Goal: Information Seeking & Learning: Learn about a topic

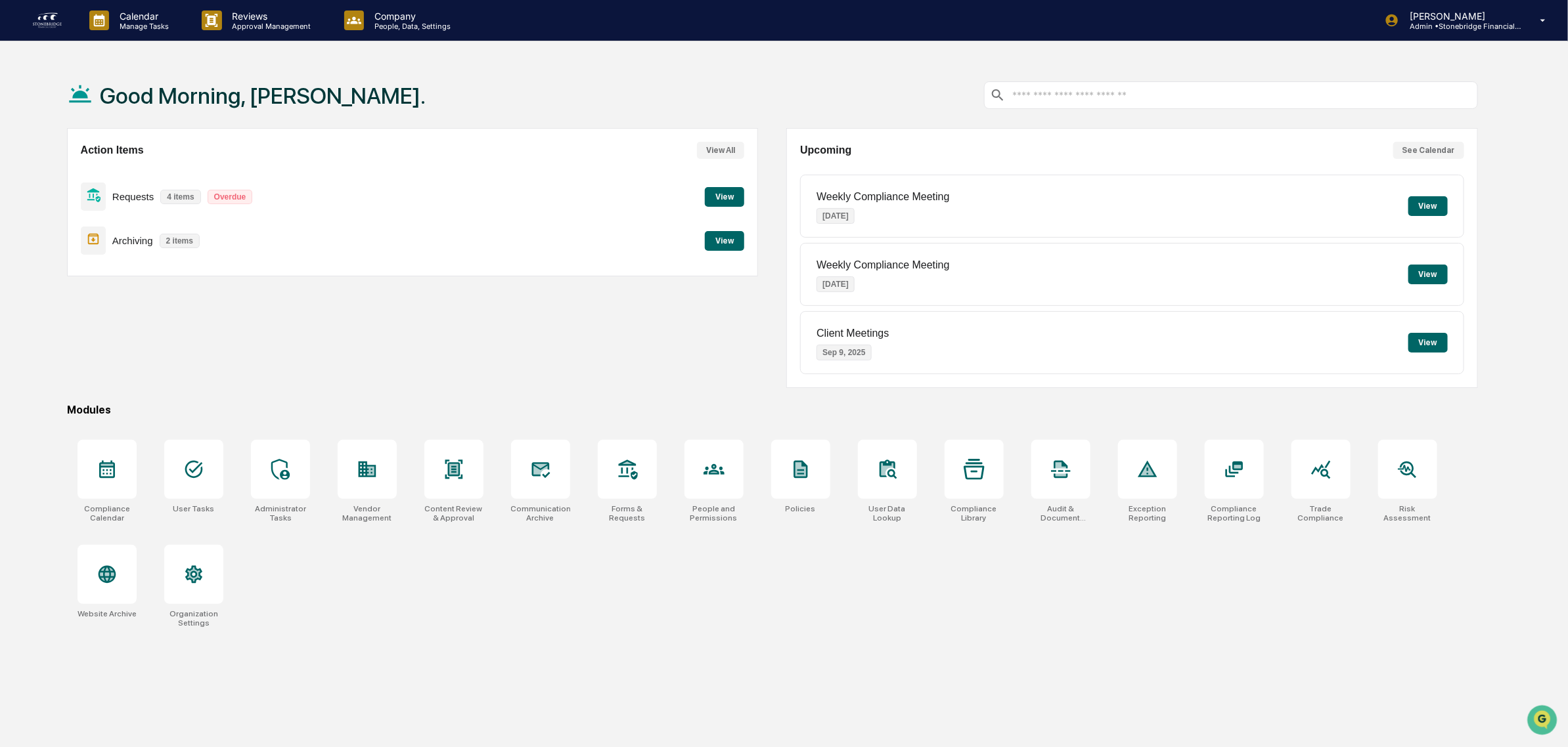
click at [737, 248] on button "View" at bounding box center [724, 241] width 40 height 20
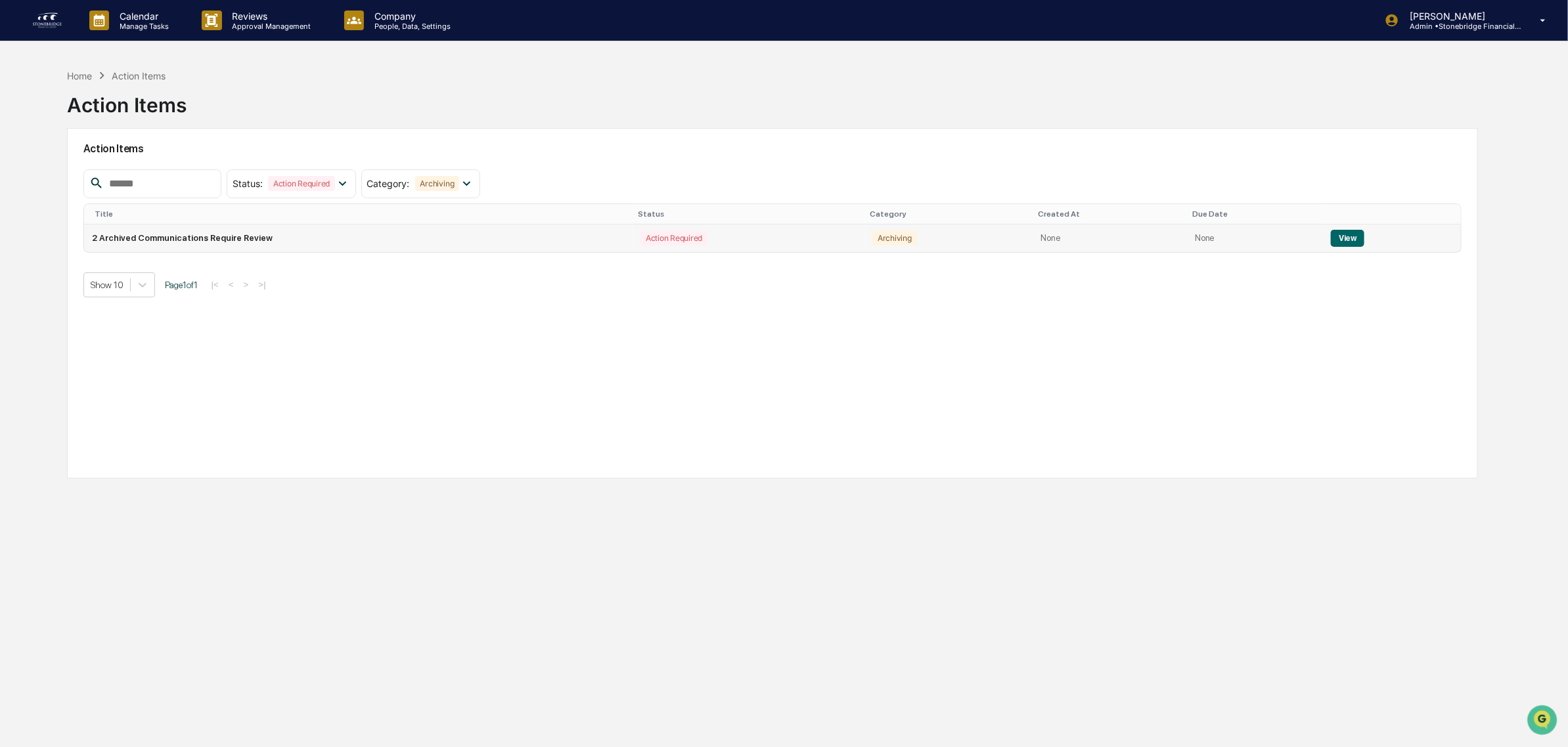
click at [1349, 240] on button "View" at bounding box center [1348, 238] width 34 height 17
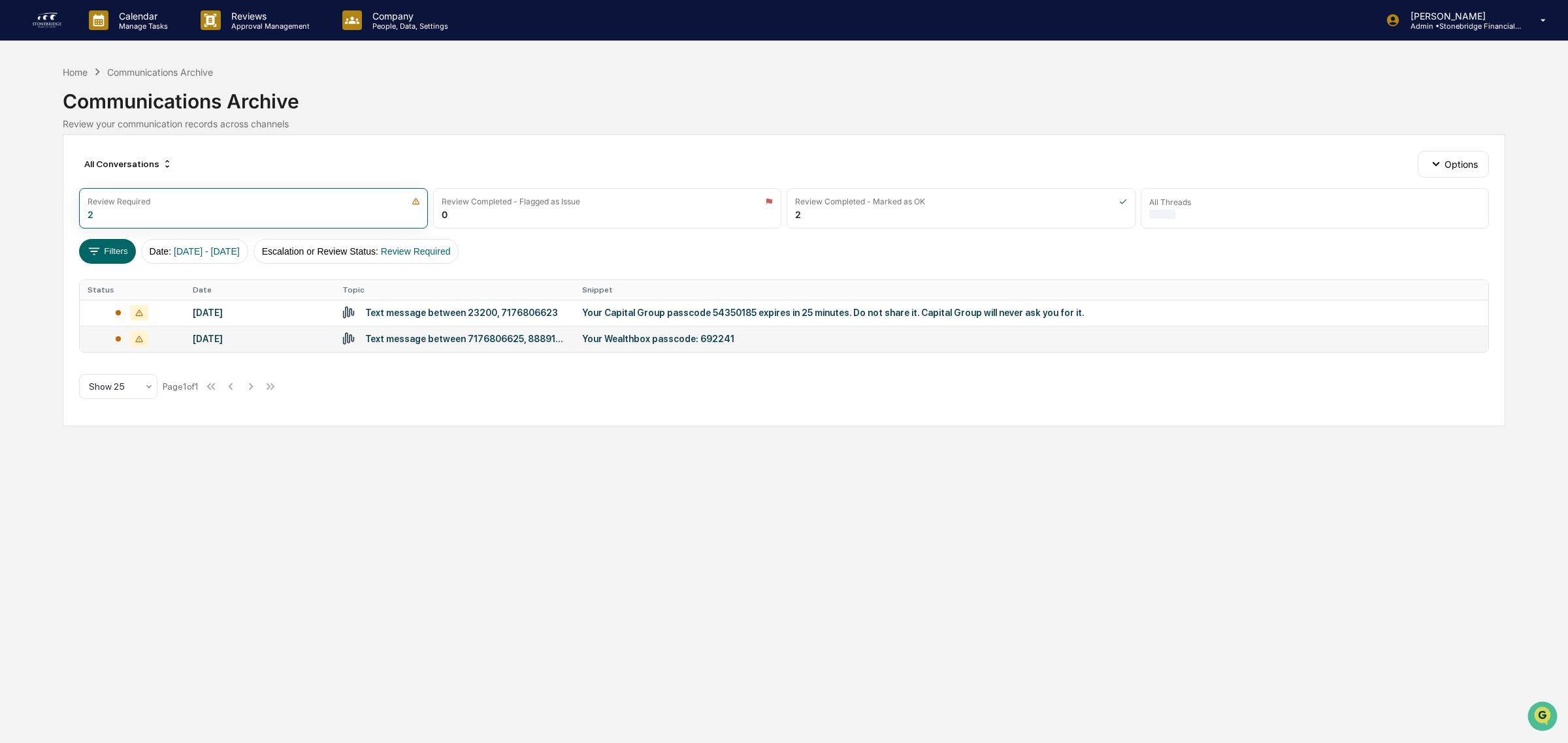
click at [631, 344] on div "Your Wealthbox passcode: 692241" at bounding box center [844, 339] width 522 height 11
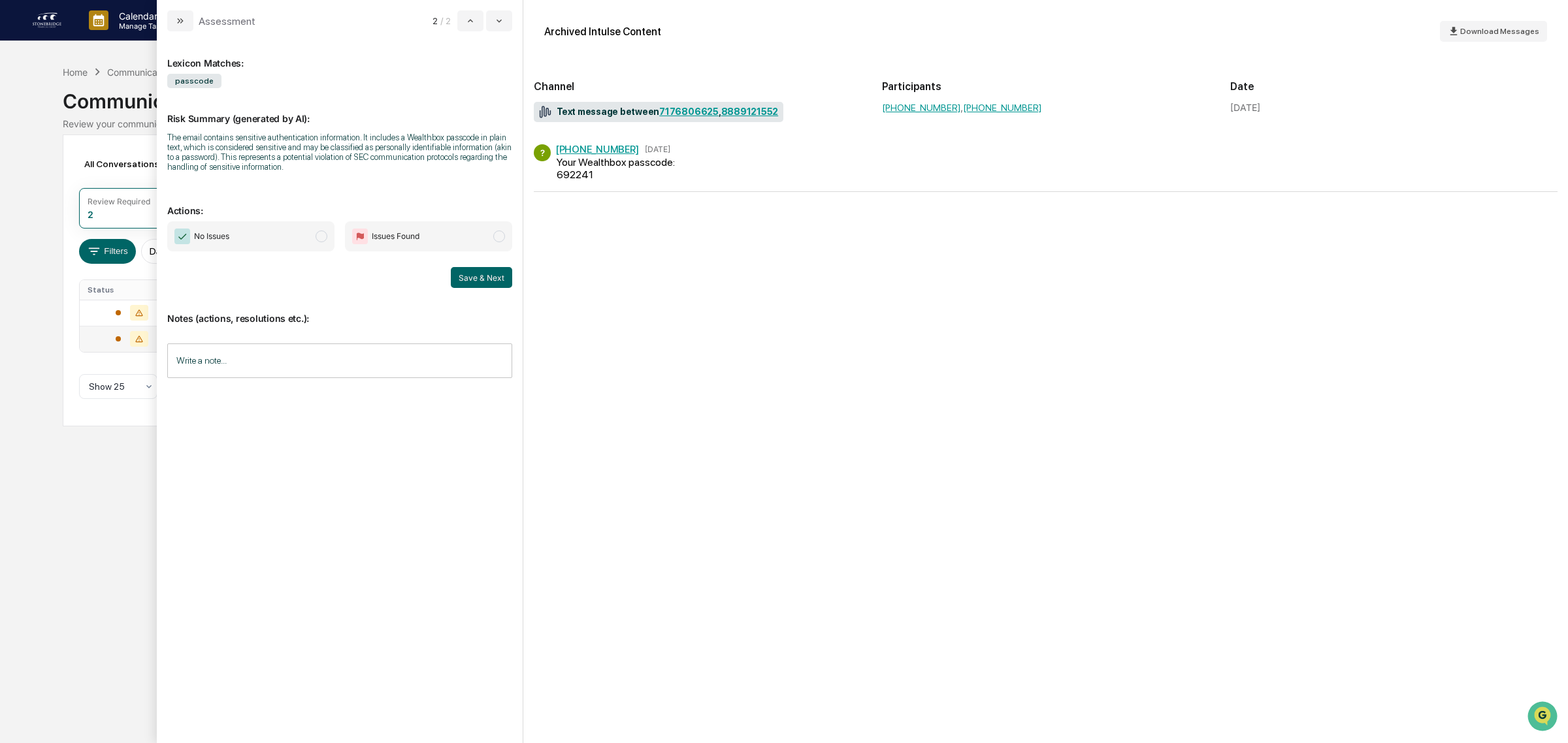
click at [308, 241] on span "No Issues" at bounding box center [251, 237] width 167 height 30
click at [494, 275] on button "Save & Next" at bounding box center [481, 278] width 62 height 21
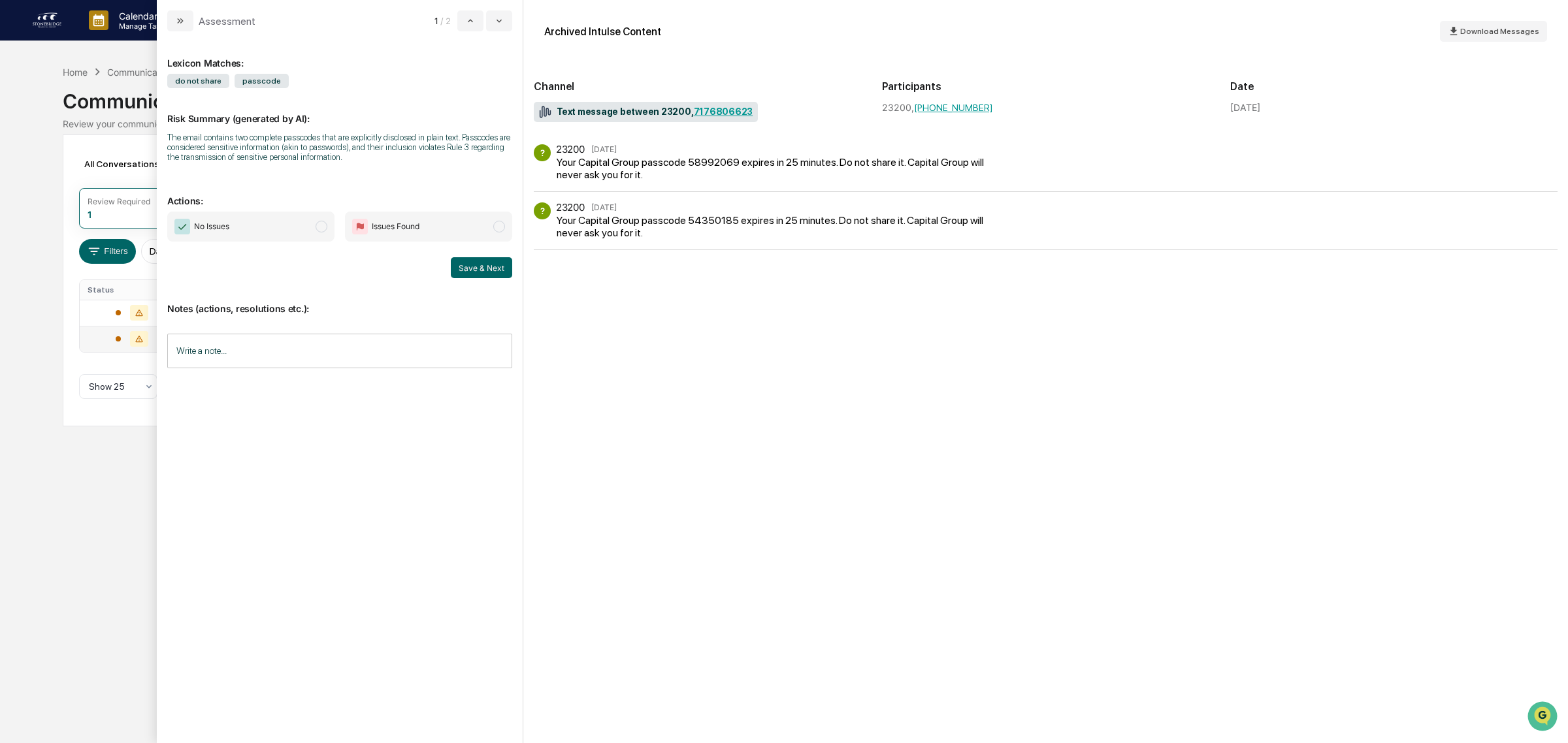
click at [253, 232] on span "No Issues" at bounding box center [251, 227] width 167 height 30
click at [478, 275] on button "Save & Next" at bounding box center [481, 268] width 62 height 21
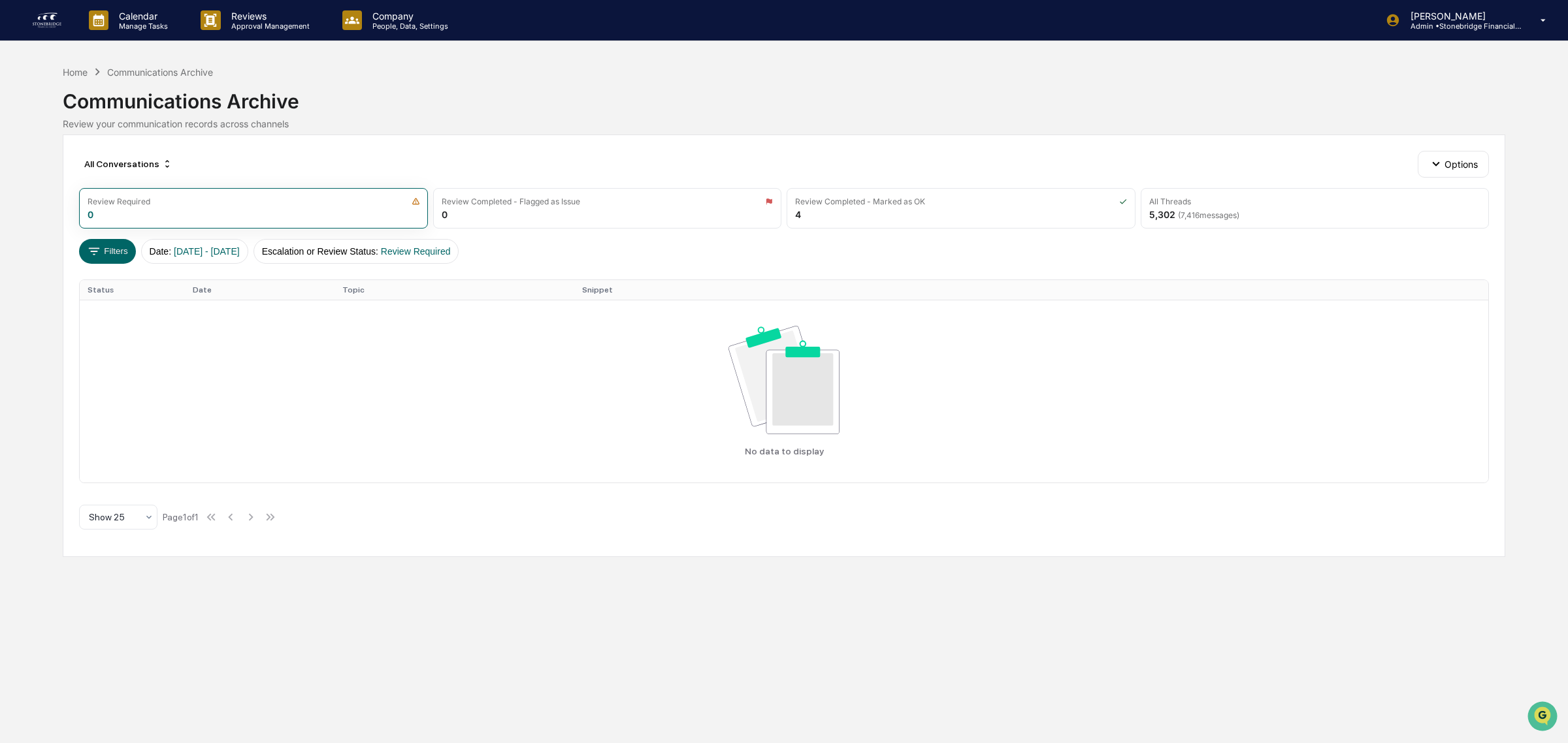
click at [50, 24] on img at bounding box center [46, 20] width 31 height 21
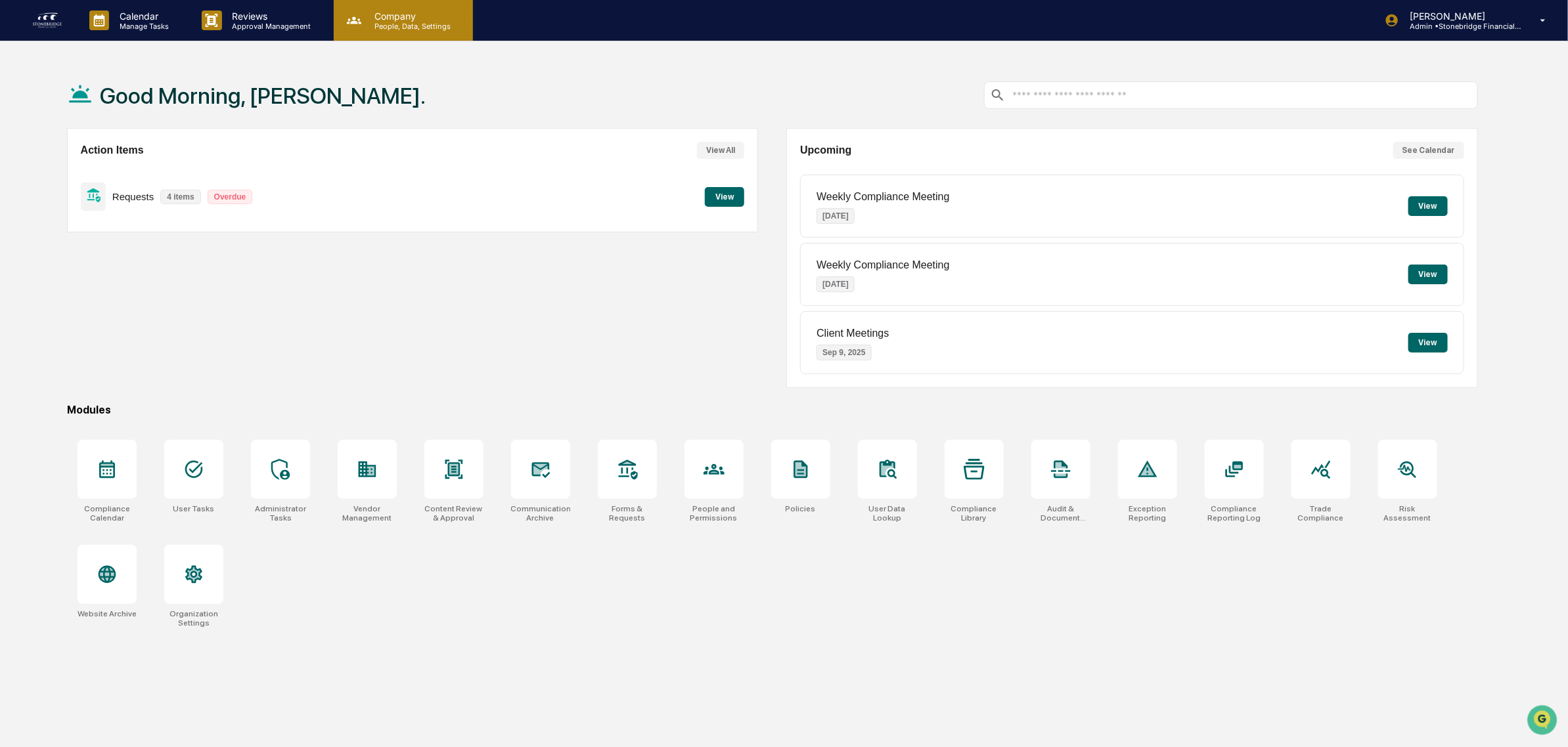
click at [389, 13] on p "Company" at bounding box center [411, 16] width 93 height 11
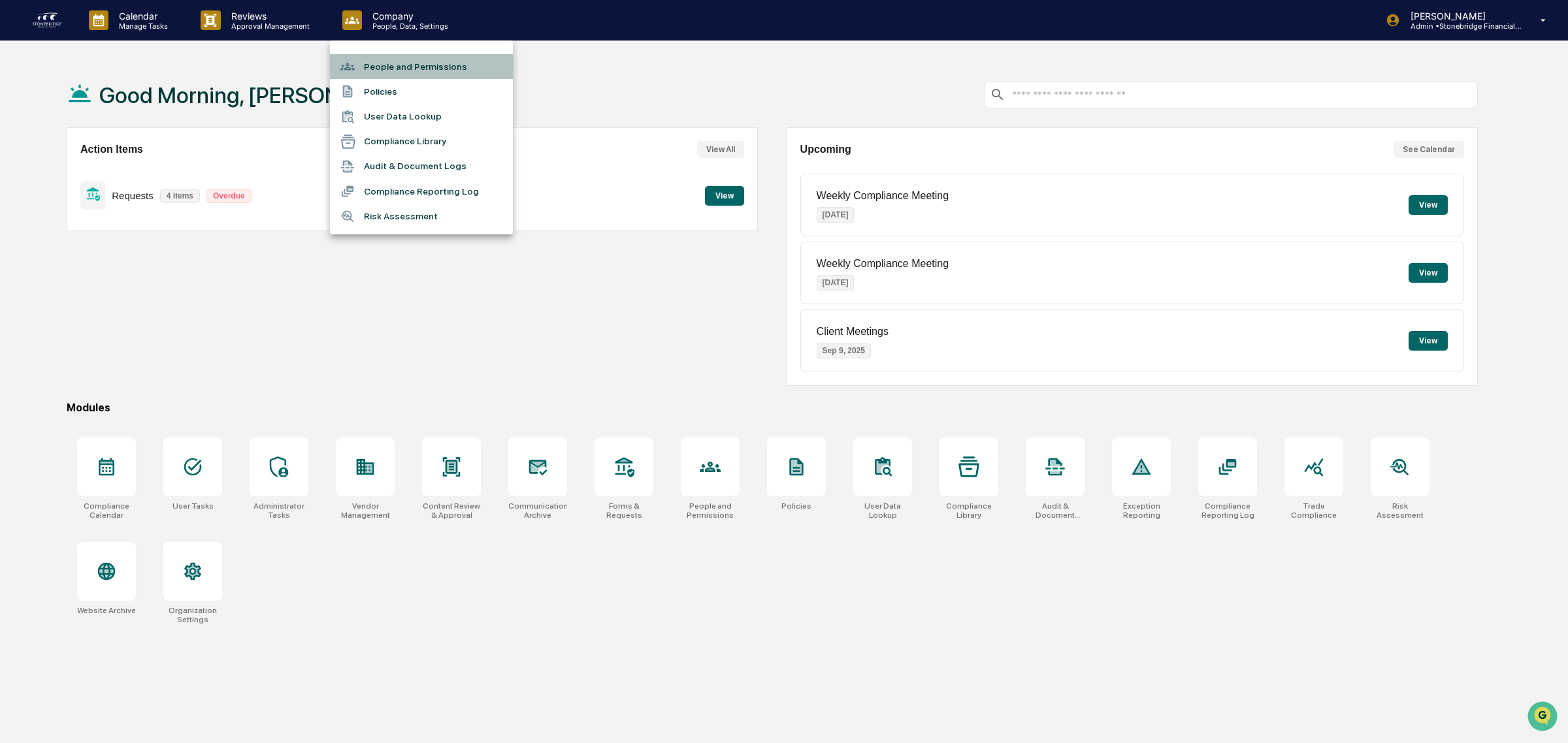
click at [420, 72] on li "People and Permissions" at bounding box center [421, 66] width 183 height 25
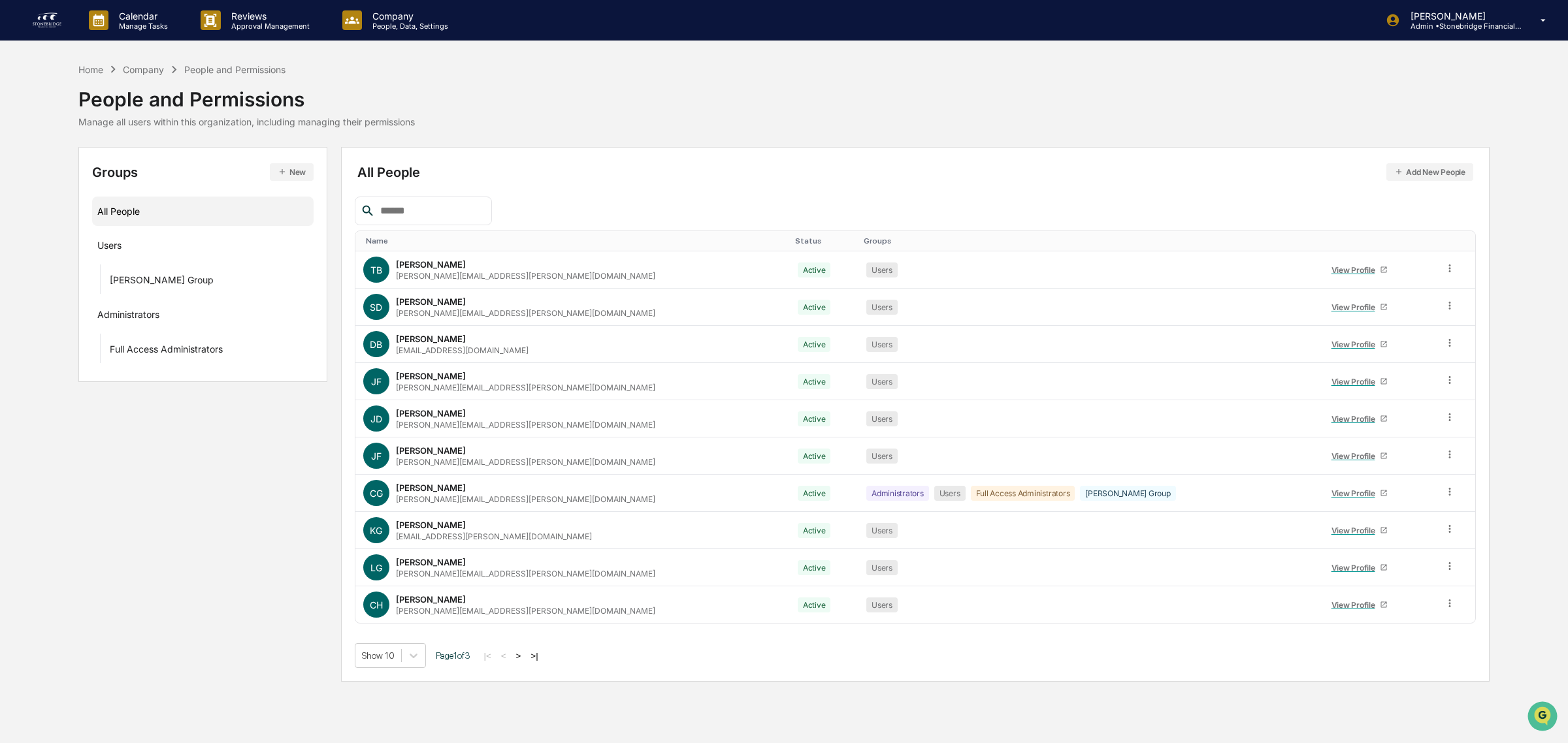
click at [532, 656] on div "|< < > >|" at bounding box center [512, 656] width 62 height 11
click at [523, 656] on button ">" at bounding box center [519, 656] width 13 height 11
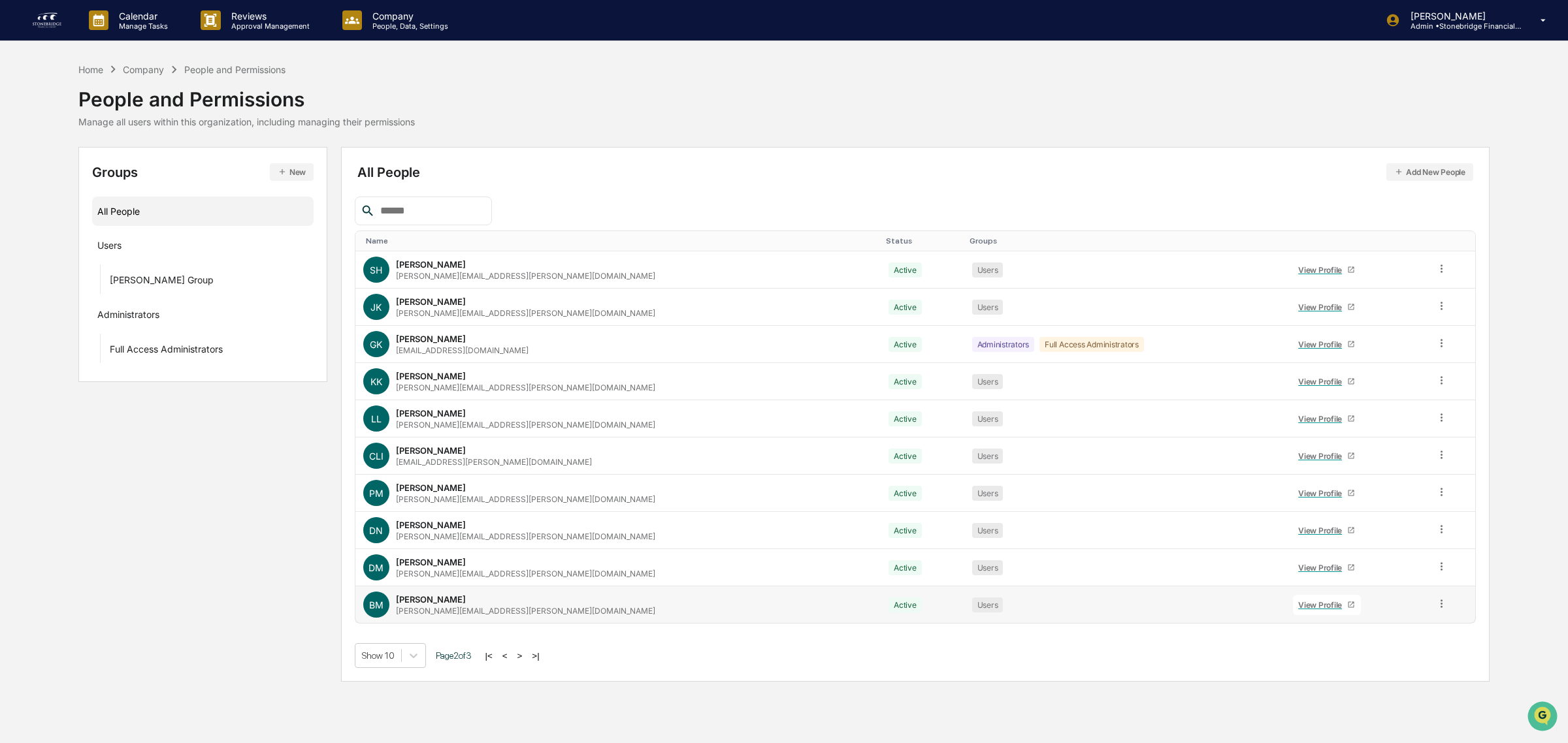
click at [1298, 603] on div "View Profile" at bounding box center [1323, 605] width 49 height 10
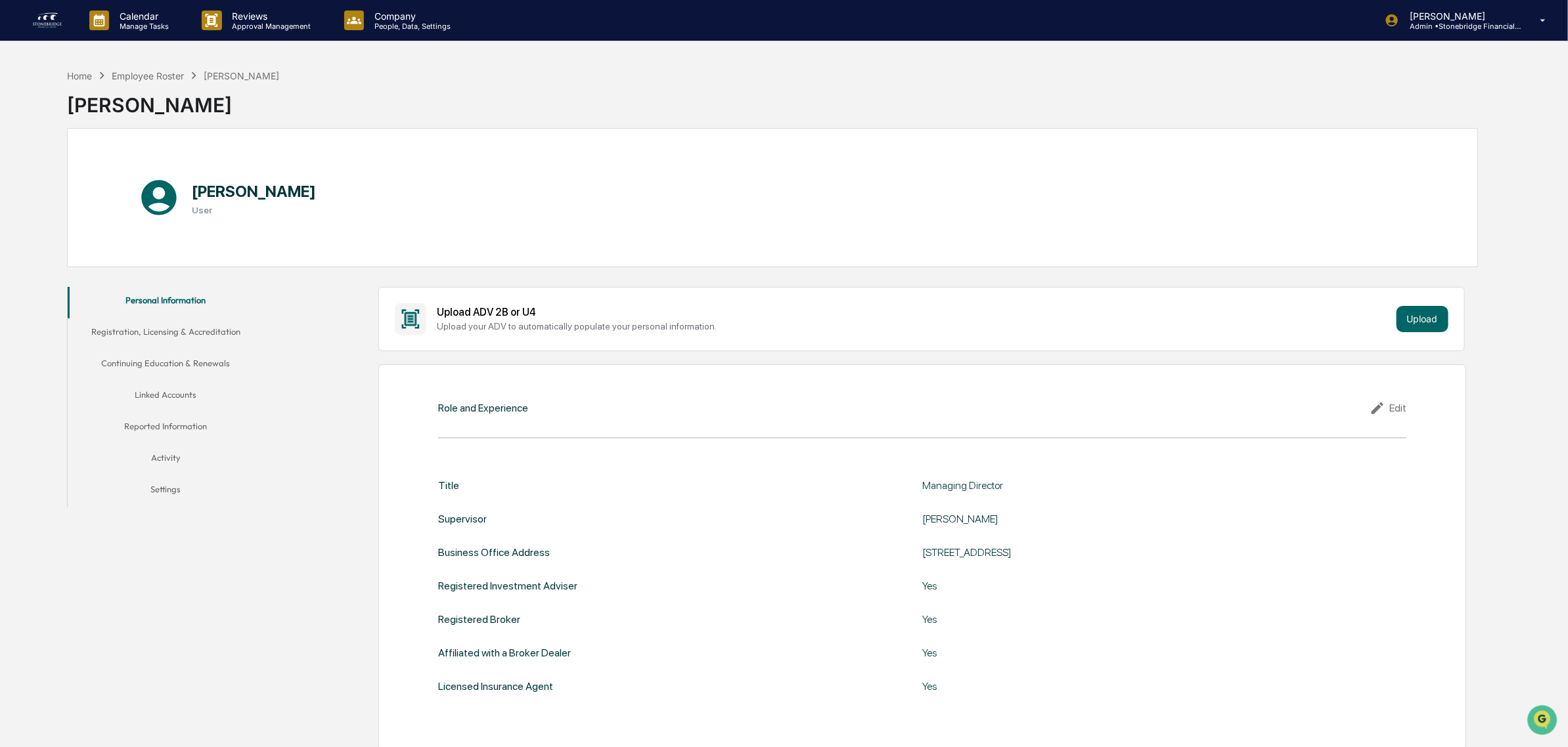
click at [168, 414] on button "Reported Information" at bounding box center [166, 428] width 197 height 31
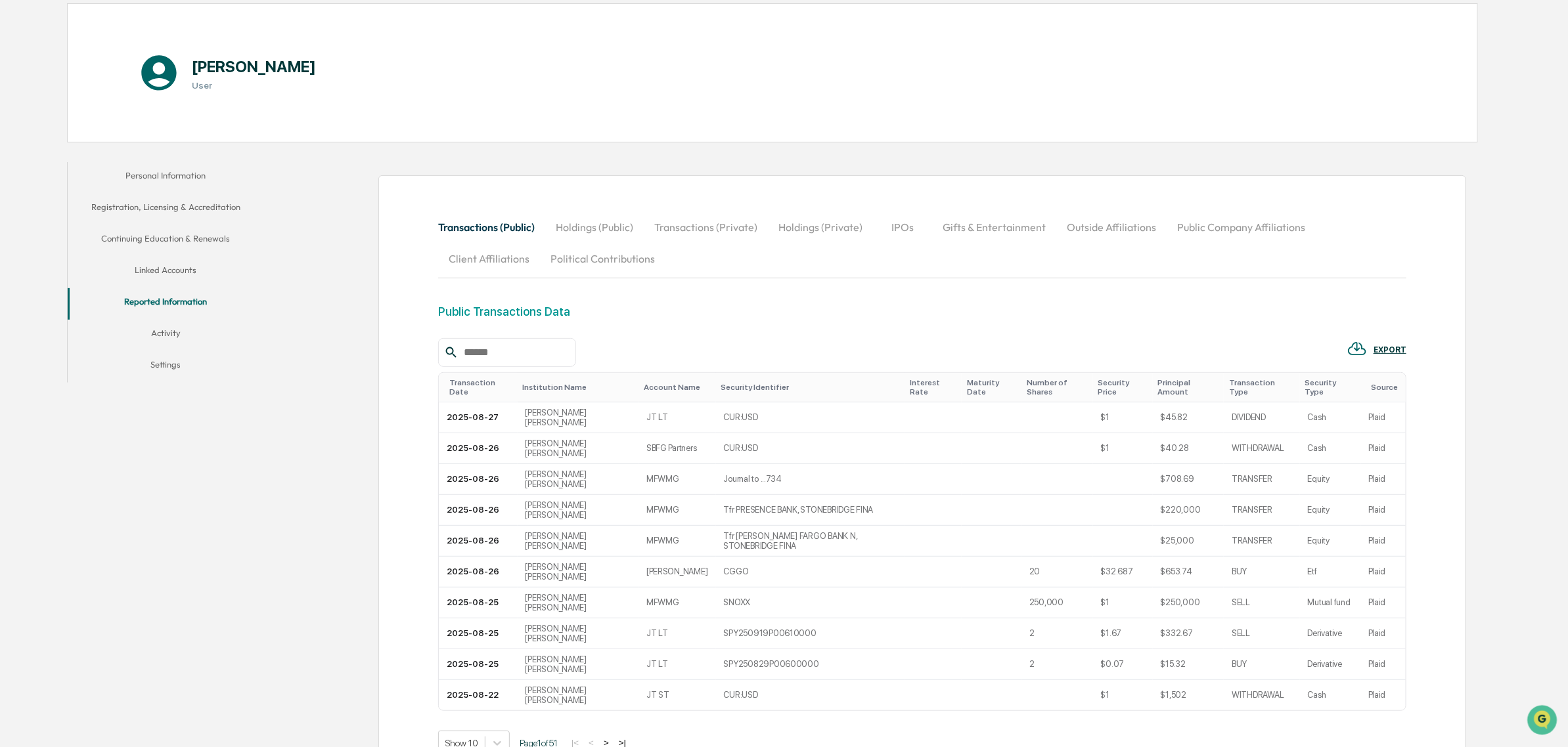
scroll to position [143, 0]
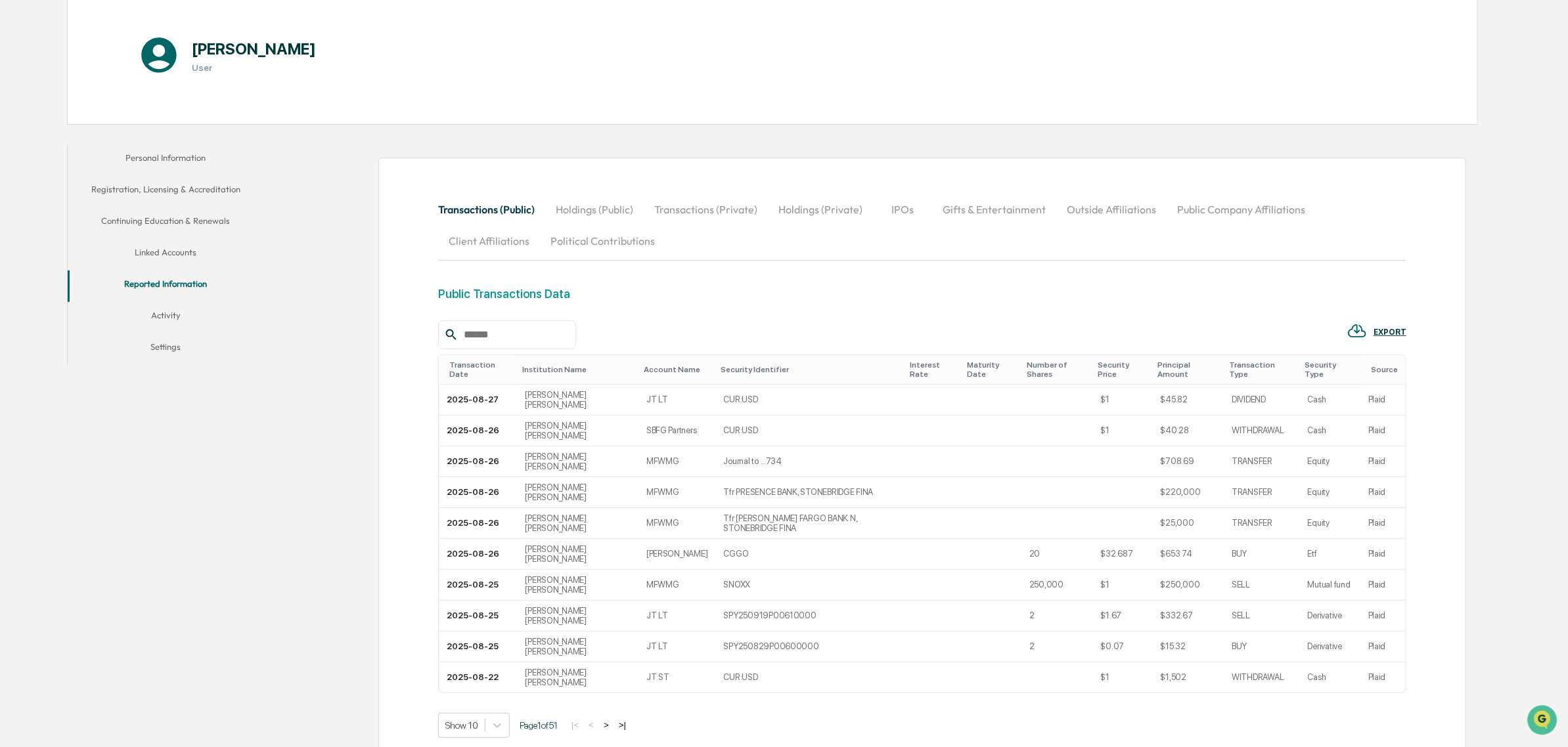
click at [1082, 198] on button "Outside Affiliations" at bounding box center [1111, 209] width 111 height 31
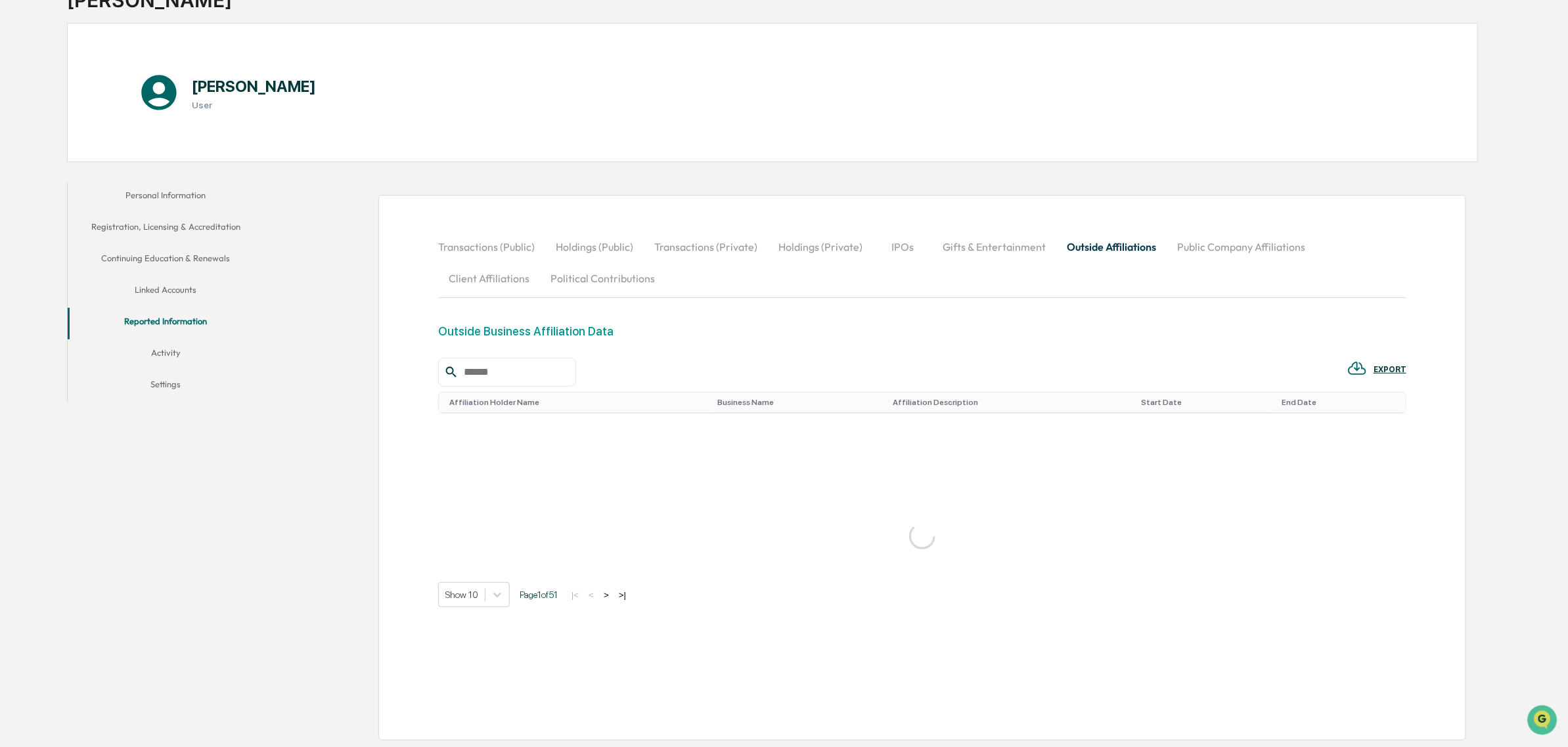
scroll to position [89, 0]
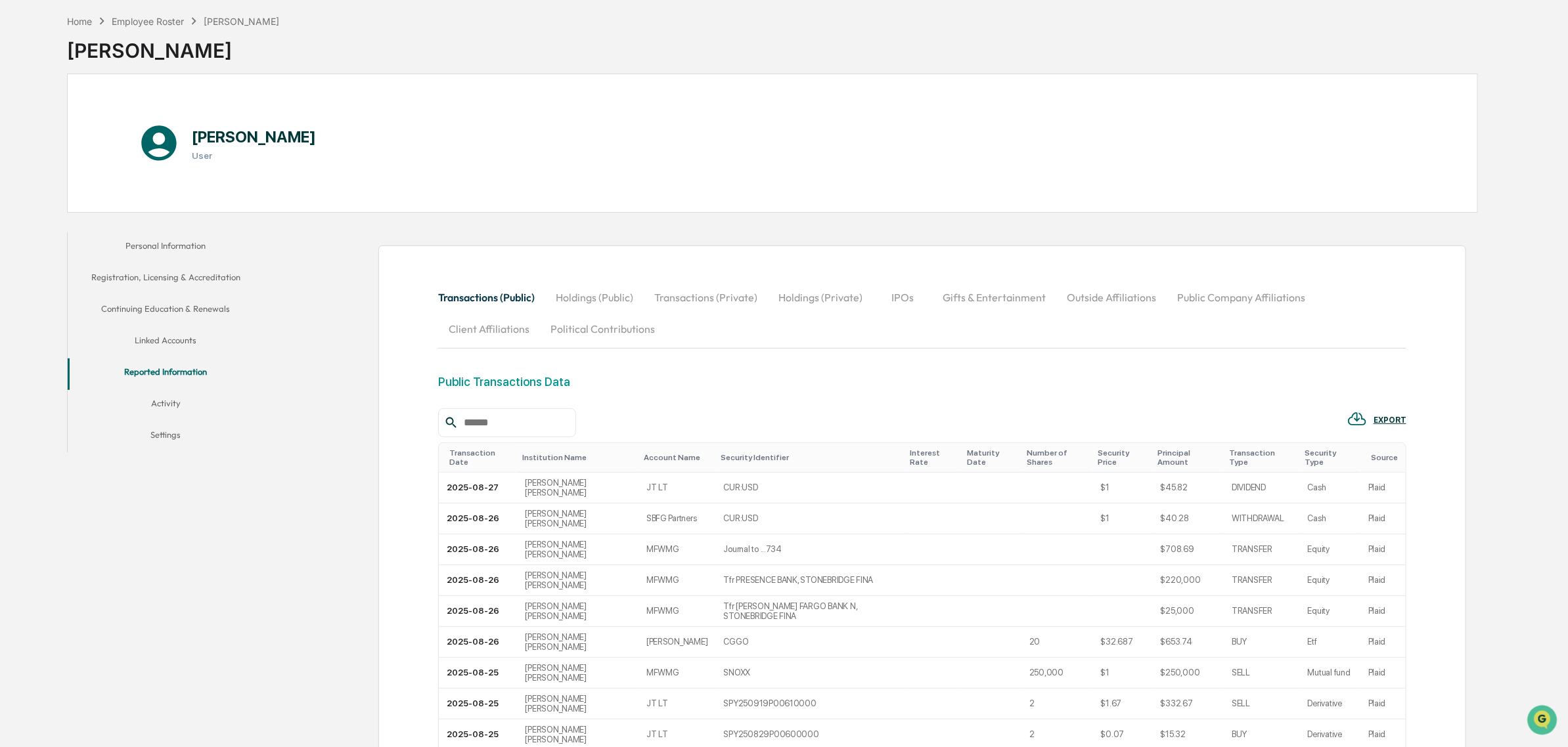
click at [1065, 305] on button "Outside Affiliations" at bounding box center [1111, 297] width 111 height 31
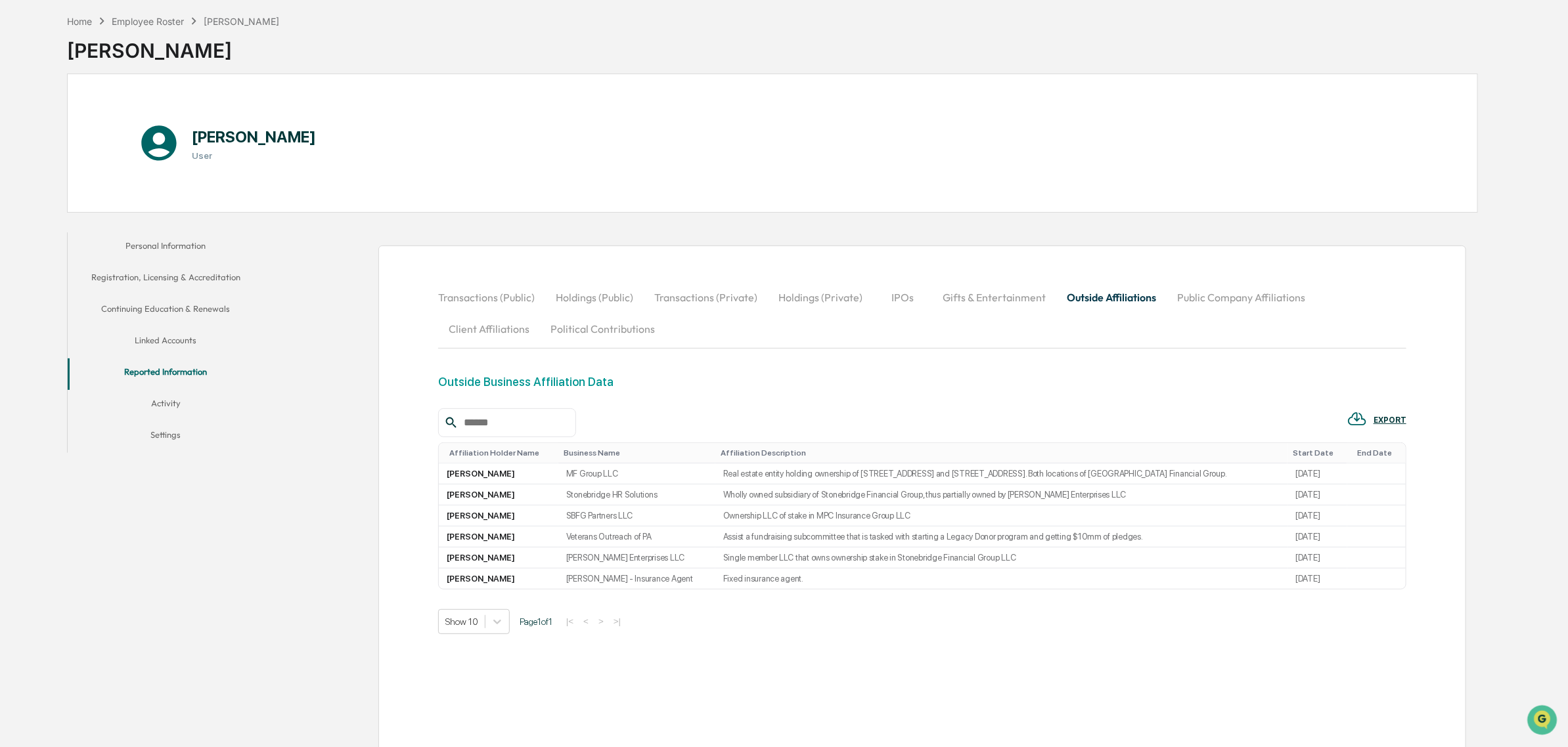
scroll to position [89, 0]
